Goal: Information Seeking & Learning: Learn about a topic

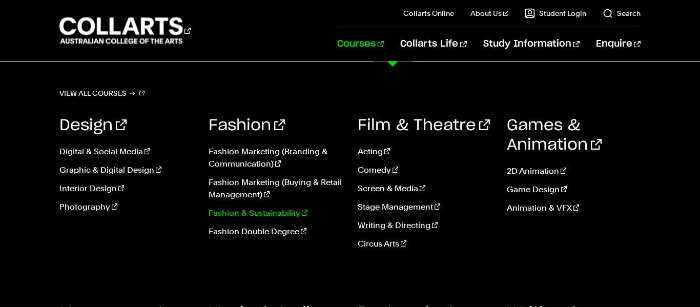
click at [286, 209] on link "Fashion & Sustainability" at bounding box center [276, 213] width 134 height 12
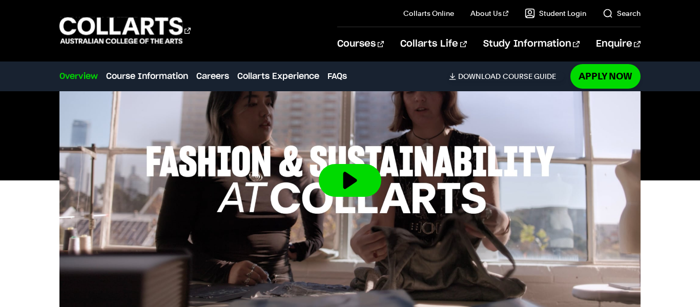
scroll to position [394, 0]
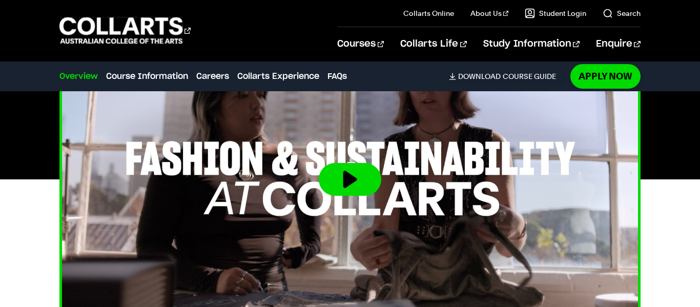
click at [353, 183] on button at bounding box center [350, 179] width 63 height 33
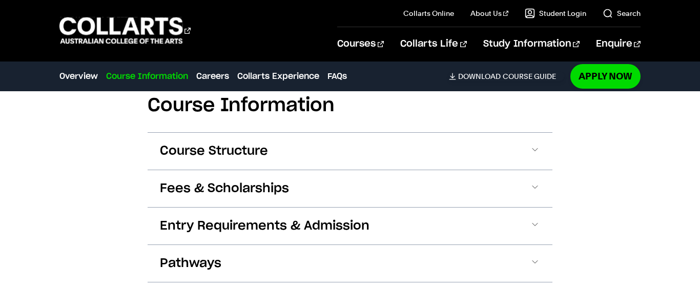
scroll to position [1034, 0]
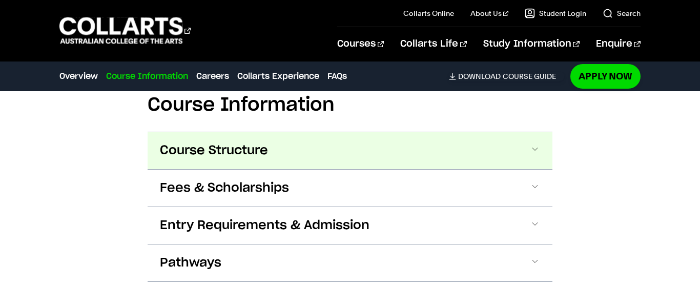
click at [541, 137] on button "Course Structure" at bounding box center [350, 150] width 405 height 37
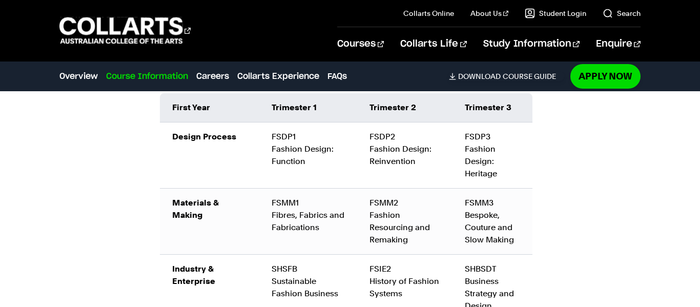
scroll to position [1227, 0]
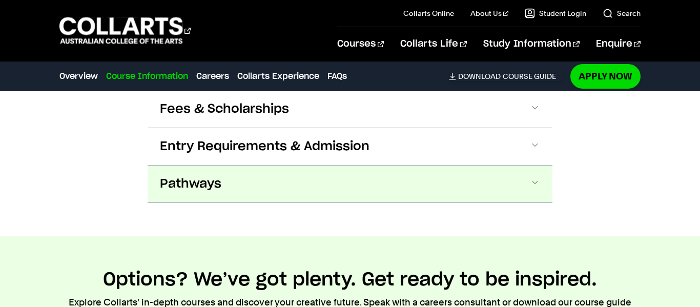
click at [540, 177] on span at bounding box center [535, 183] width 10 height 13
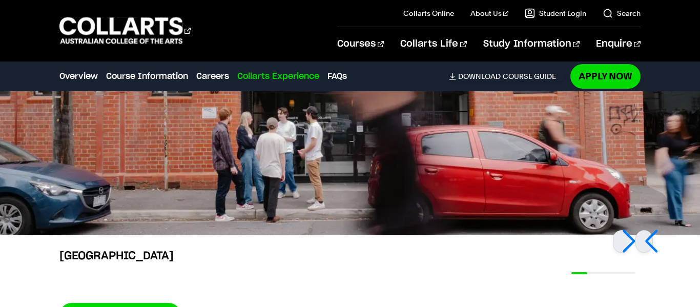
scroll to position [3147, 0]
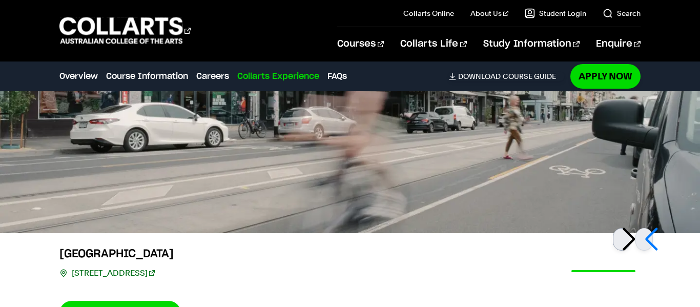
click at [630, 228] on div at bounding box center [621, 239] width 17 height 23
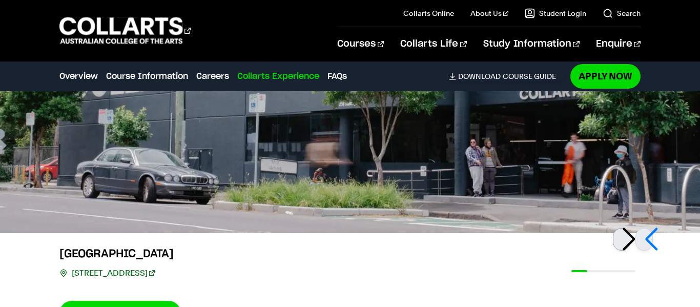
click at [630, 228] on div at bounding box center [621, 239] width 17 height 23
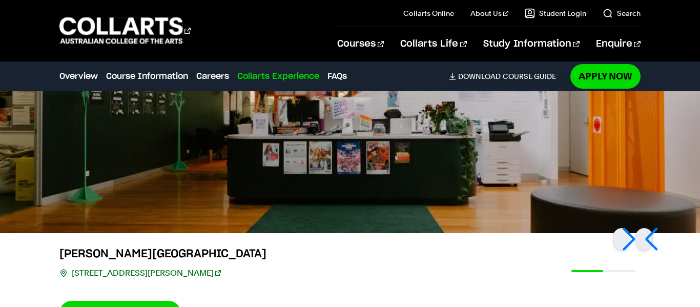
click at [124, 266] on link "2/156 George St, Fitzroy VIC 3065" at bounding box center [146, 273] width 149 height 14
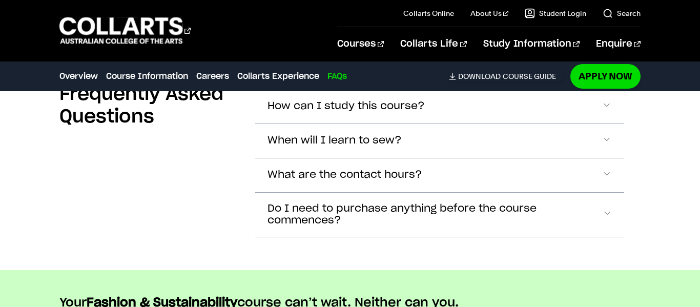
scroll to position [4174, 0]
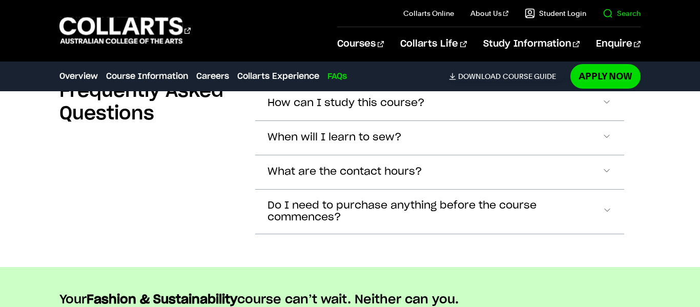
click at [629, 17] on link "Search" at bounding box center [622, 13] width 38 height 10
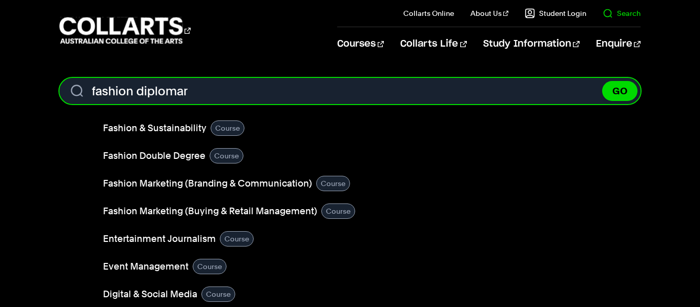
type input "fashion diplomar"
click at [602, 81] on button "GO" at bounding box center [619, 91] width 35 height 20
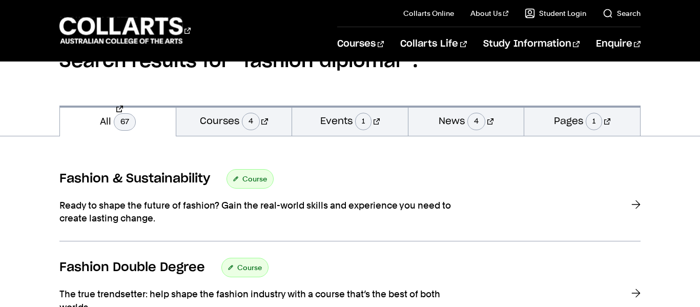
scroll to position [112, 0]
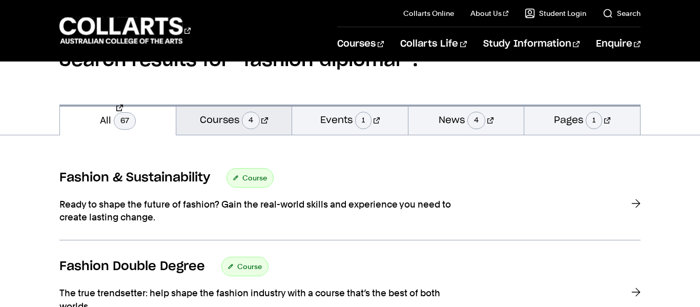
click at [227, 119] on link "Courses 4" at bounding box center [234, 120] width 116 height 30
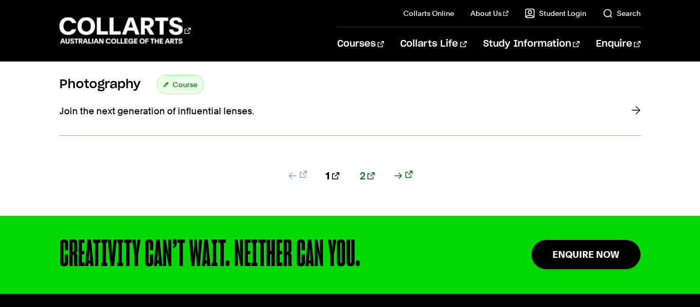
scroll to position [981, 0]
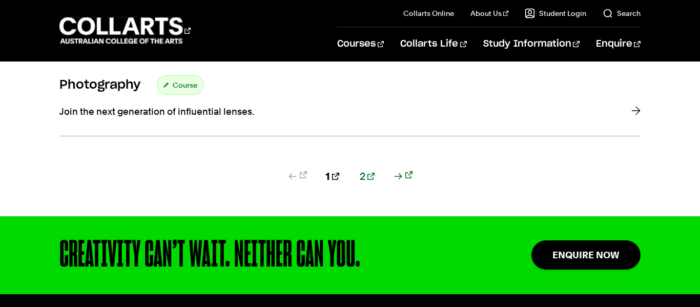
click at [358, 182] on div "1 2" at bounding box center [349, 192] width 581 height 47
click at [361, 179] on link "2" at bounding box center [367, 176] width 15 height 14
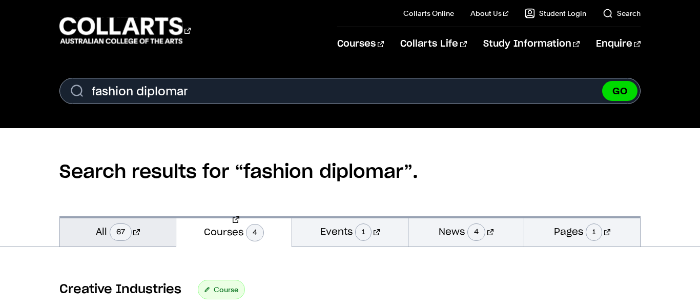
click at [100, 235] on link "All 67" at bounding box center [118, 231] width 116 height 30
